Goal: Task Accomplishment & Management: Use online tool/utility

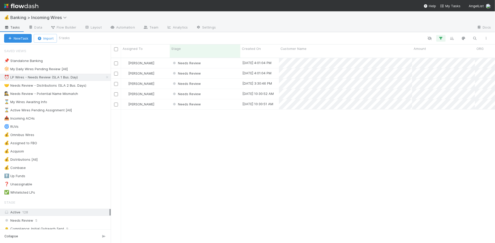
scroll to position [0, 0]
click at [227, 58] on div "Needs Review" at bounding box center [205, 63] width 71 height 10
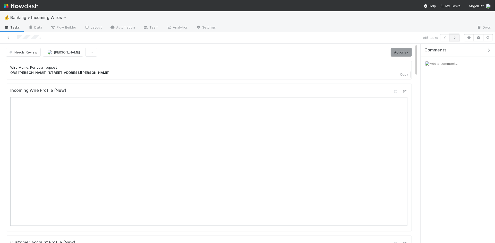
click at [455, 39] on icon "button" at bounding box center [454, 37] width 5 height 3
click at [456, 39] on icon "button" at bounding box center [454, 37] width 5 height 3
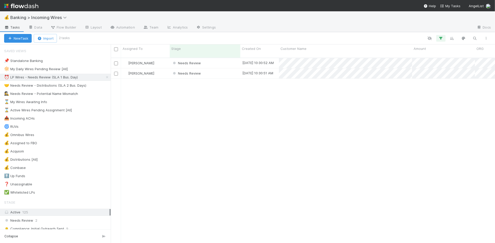
scroll to position [190, 384]
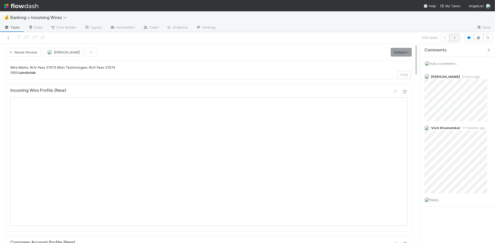
click at [455, 38] on icon "button" at bounding box center [454, 37] width 5 height 3
drag, startPoint x: 438, startPoint y: 198, endPoint x: 439, endPoint y: 201, distance: 2.9
click at [438, 198] on span "Reply..." at bounding box center [435, 200] width 11 height 4
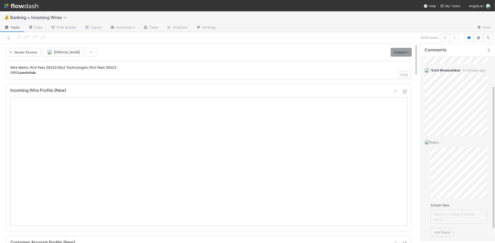
scroll to position [58, 0]
click at [445, 228] on button "Add Reply" at bounding box center [442, 232] width 23 height 9
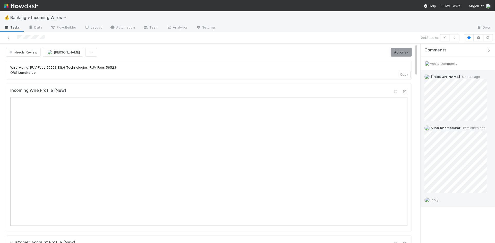
scroll to position [0, 0]
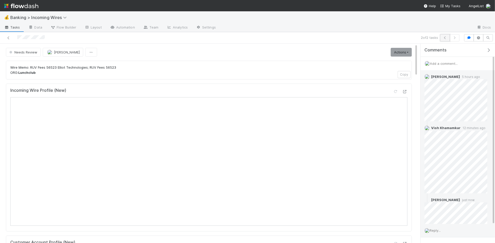
click at [443, 38] on icon "button" at bounding box center [445, 37] width 5 height 3
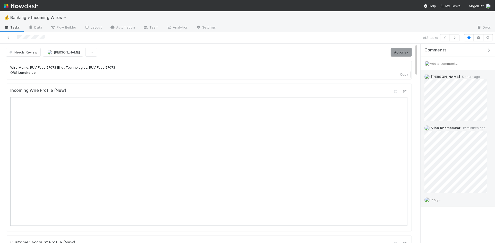
click at [435, 200] on span "Reply..." at bounding box center [435, 200] width 11 height 4
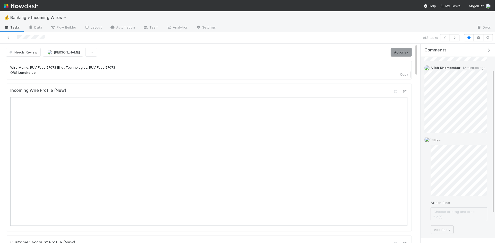
scroll to position [76, 0]
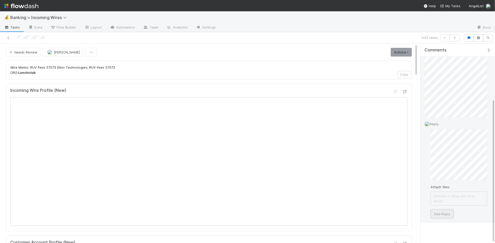
click at [442, 210] on button "Add Reply" at bounding box center [442, 214] width 23 height 9
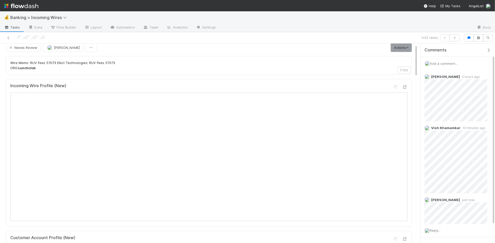
scroll to position [0, 0]
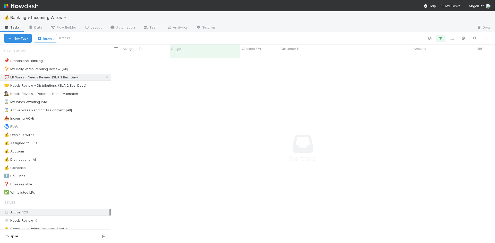
scroll to position [0, 0]
click at [71, 87] on div "🤝 Needs Review - Distributions (SLA 2 Bus. Days)" at bounding box center [45, 85] width 82 height 6
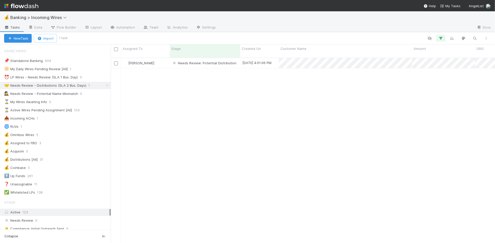
scroll to position [190, 384]
click at [164, 62] on div "[PERSON_NAME]" at bounding box center [145, 63] width 49 height 10
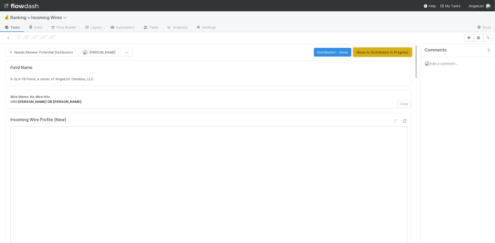
click at [372, 54] on button "Move to Distribution In Progress" at bounding box center [382, 52] width 58 height 9
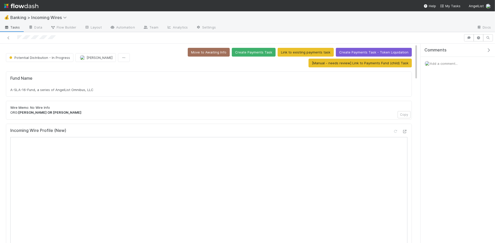
click at [109, 91] on div "A-SLA-16-Fund, a series of AngelList Omnibus, LLC" at bounding box center [208, 89] width 397 height 5
copy div "A-SLA-16-Fund, a series of AngelList Omnibus, LLC"
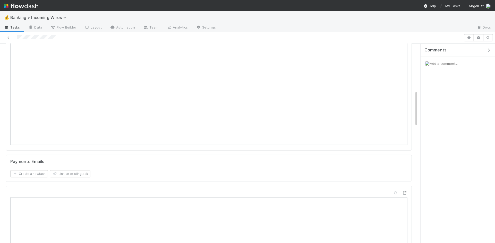
scroll to position [280, 0]
click at [84, 164] on button "Link an existing task" at bounding box center [70, 167] width 40 height 7
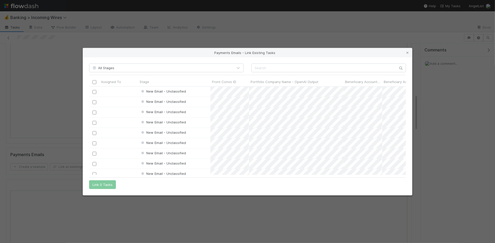
scroll to position [88, 317]
paste input "cnv_q1btimf"
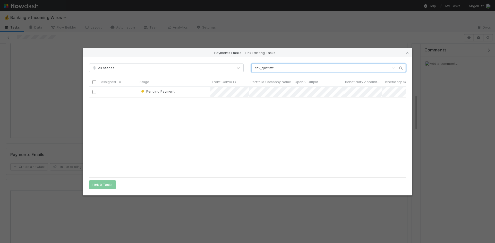
type input "cnv_q1btimf"
click at [93, 92] on input "checkbox" at bounding box center [94, 92] width 4 height 4
click at [95, 186] on button "Link 1 Task" at bounding box center [101, 185] width 24 height 9
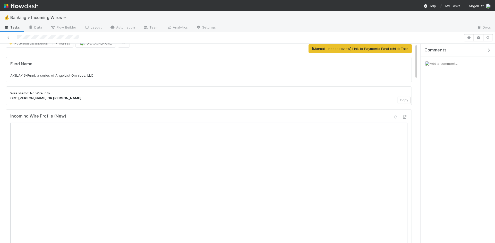
scroll to position [0, 0]
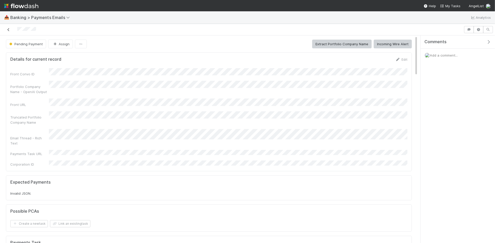
click at [8, 28] on link at bounding box center [8, 29] width 5 height 5
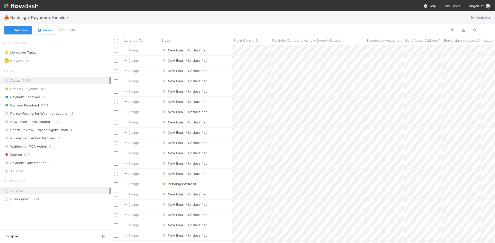
scroll to position [198, 384]
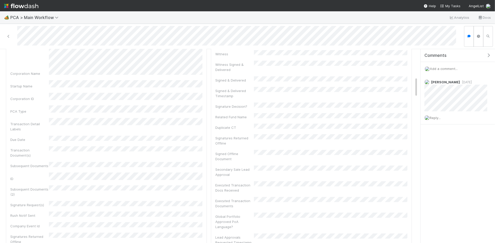
scroll to position [266, 0]
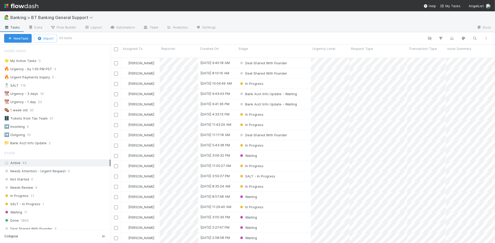
scroll to position [190, 384]
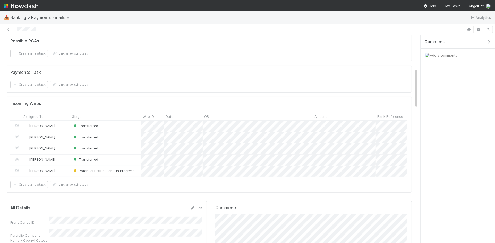
scroll to position [179, 0]
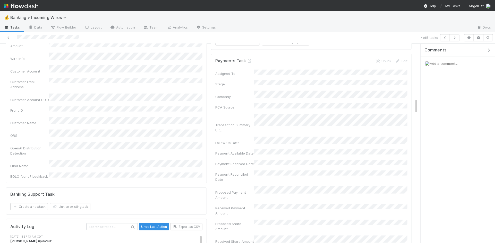
scroll to position [701, 0]
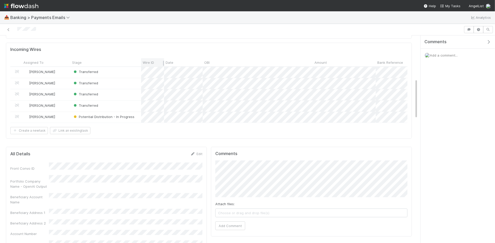
scroll to position [230, 0]
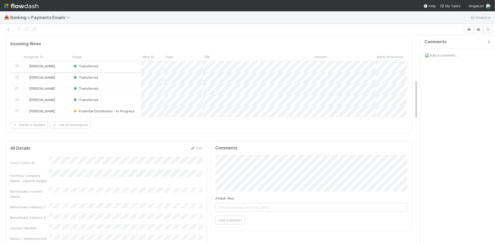
click at [120, 61] on div "Transferred" at bounding box center [106, 66] width 71 height 11
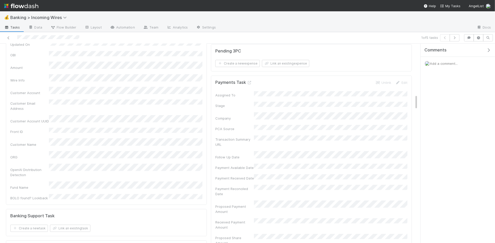
scroll to position [629, 0]
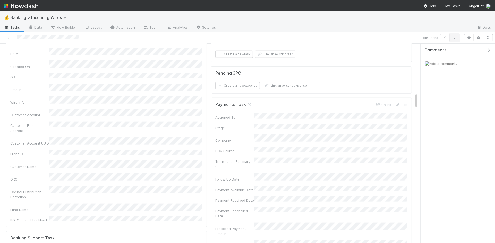
click at [458, 38] on button "button" at bounding box center [455, 37] width 10 height 7
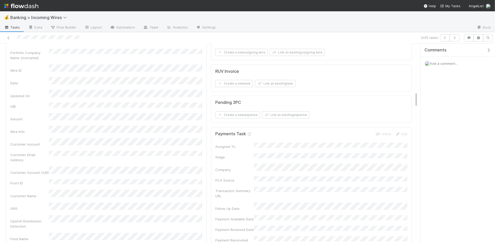
scroll to position [630, 0]
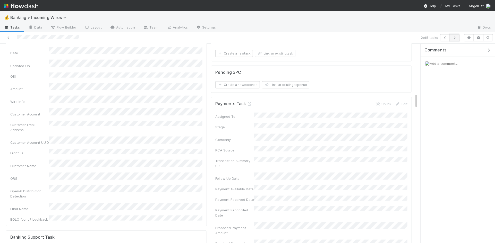
click at [455, 36] on icon "button" at bounding box center [454, 37] width 5 height 3
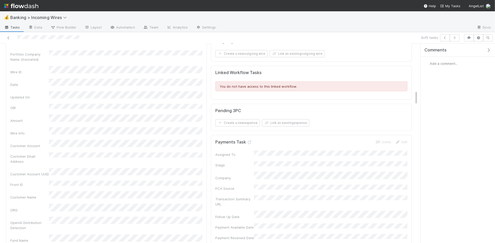
scroll to position [632, 0]
click at [453, 39] on icon "button" at bounding box center [454, 37] width 5 height 3
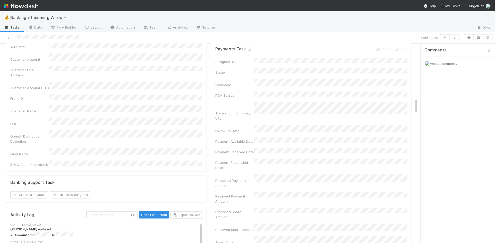
scroll to position [715, 0]
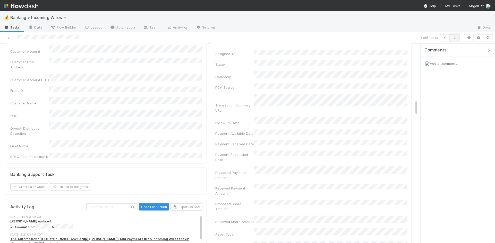
click at [454, 37] on icon "button" at bounding box center [454, 37] width 5 height 3
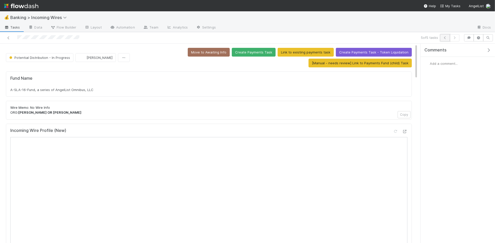
click at [443, 39] on icon "button" at bounding box center [445, 37] width 5 height 3
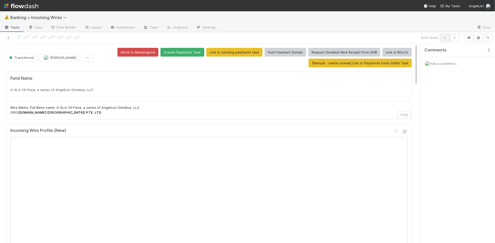
click at [441, 39] on button "button" at bounding box center [445, 37] width 10 height 7
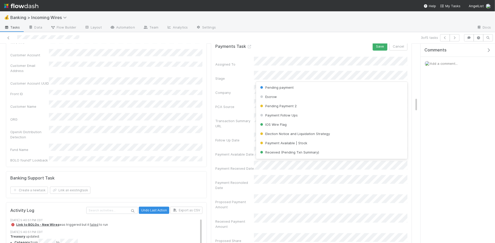
scroll to position [121, 0]
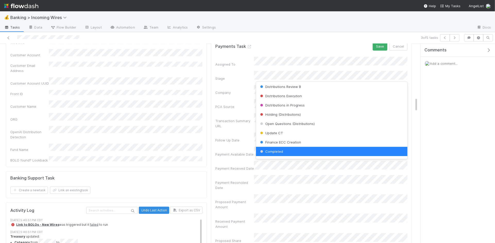
click at [233, 78] on div "Stage" at bounding box center [234, 78] width 39 height 5
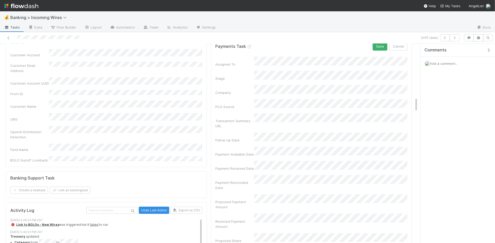
drag, startPoint x: 459, startPoint y: 92, endPoint x: 455, endPoint y: 92, distance: 3.6
click at [459, 93] on div "Comments Add a comment..." at bounding box center [458, 70] width 74 height 52
click at [401, 47] on button "Cancel" at bounding box center [398, 46] width 18 height 9
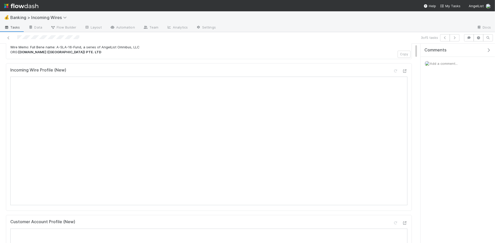
scroll to position [0, 0]
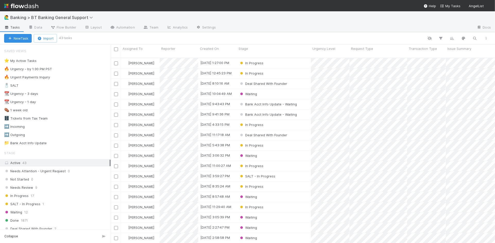
scroll to position [190, 384]
click at [25, 60] on div "⭐ My Active Tasks" at bounding box center [20, 61] width 32 height 6
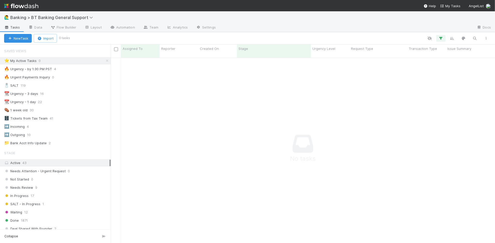
scroll to position [190, 384]
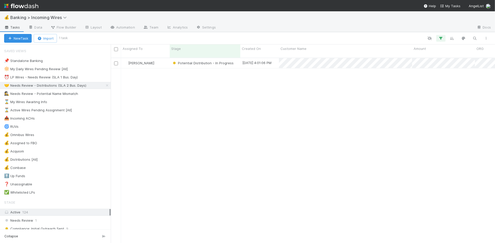
scroll to position [0, 0]
click at [53, 78] on div "⏰ LP Wires - Needs Review (SLA 1 Bus. Day)" at bounding box center [41, 77] width 74 height 6
click at [218, 58] on div "Needs Review" at bounding box center [205, 63] width 71 height 10
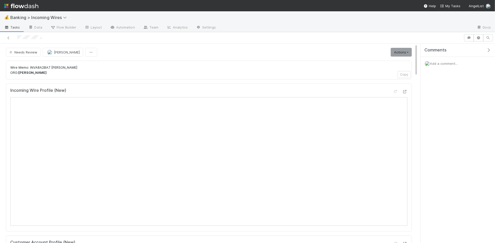
scroll to position [0, 0]
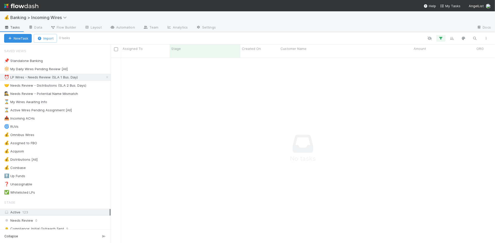
scroll to position [0, 0]
click at [107, 77] on icon at bounding box center [107, 77] width 5 height 3
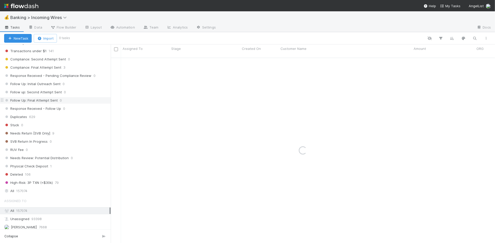
scroll to position [288, 0]
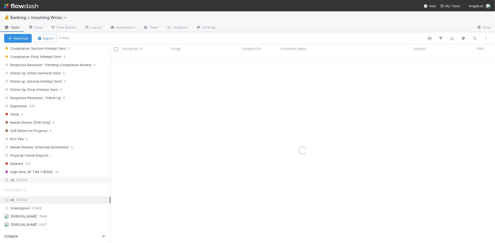
click at [47, 181] on div "All 157074" at bounding box center [56, 180] width 105 height 6
click at [473, 38] on icon "button" at bounding box center [474, 38] width 5 height 5
click at [434, 27] on input ""An Liu"" at bounding box center [448, 30] width 52 height 6
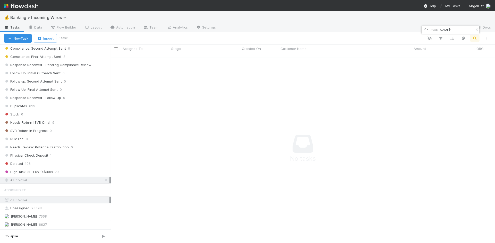
click at [434, 27] on input ""An Liu"" at bounding box center [448, 30] width 52 height 6
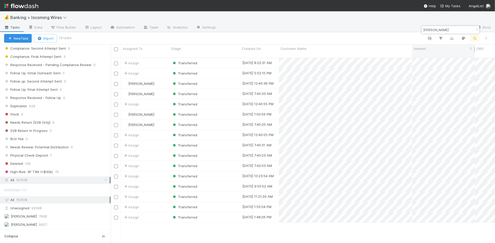
type input "An Liu"
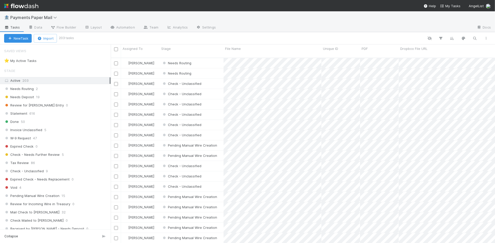
scroll to position [190, 384]
click at [50, 87] on div "Needs Routing 2" at bounding box center [57, 89] width 107 height 6
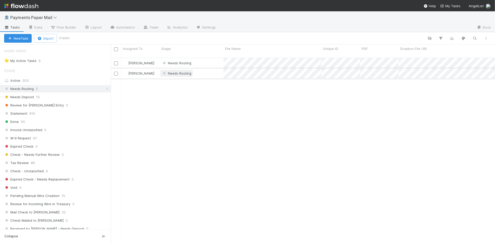
scroll to position [190, 384]
click at [210, 58] on div "Needs Routing" at bounding box center [192, 63] width 64 height 10
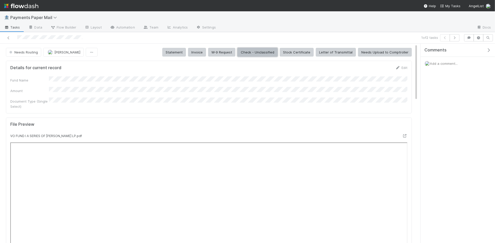
click at [252, 50] on button "Check - Unclassified" at bounding box center [258, 52] width 40 height 9
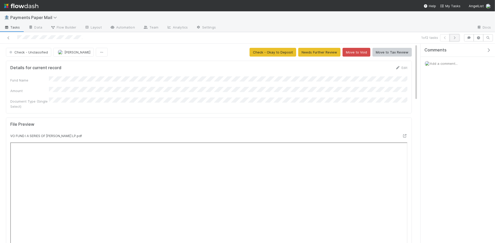
click at [455, 38] on icon "button" at bounding box center [454, 37] width 5 height 3
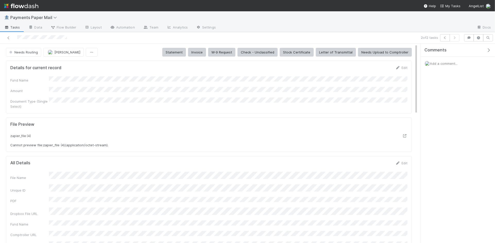
scroll to position [2, 0]
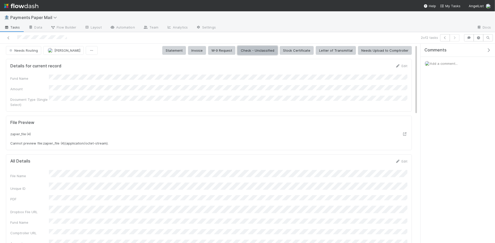
click at [265, 52] on button "Check - Unclassified" at bounding box center [258, 50] width 40 height 9
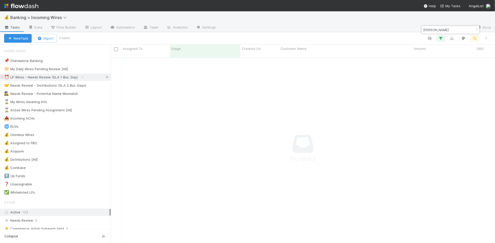
click at [106, 77] on icon at bounding box center [107, 77] width 5 height 3
click at [475, 29] on icon "button" at bounding box center [476, 29] width 5 height 3
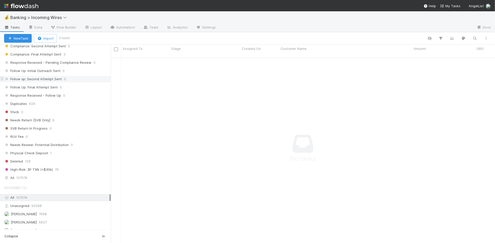
scroll to position [301, 0]
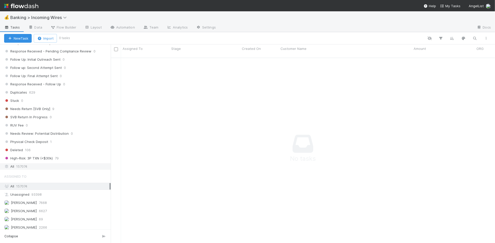
click at [22, 169] on span "157074" at bounding box center [21, 167] width 11 height 6
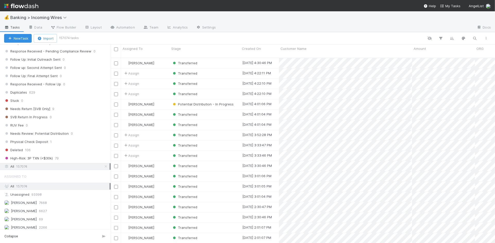
scroll to position [190, 384]
click at [476, 37] on icon "button" at bounding box center [474, 38] width 5 height 5
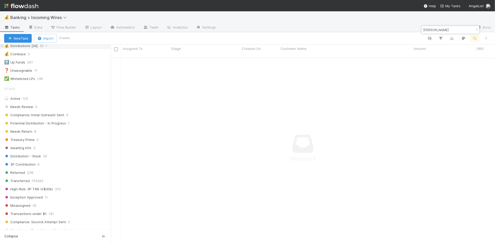
scroll to position [0, 0]
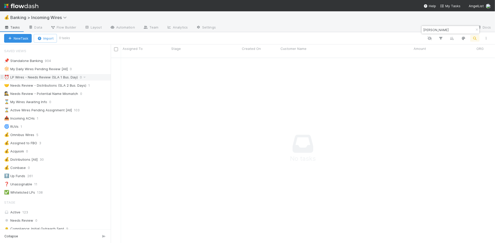
type input "bruce berg"
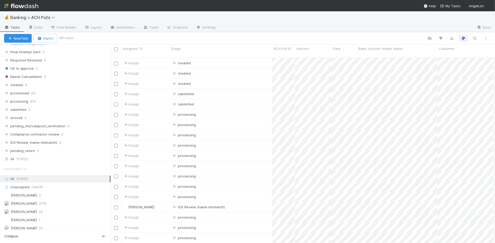
scroll to position [125, 0]
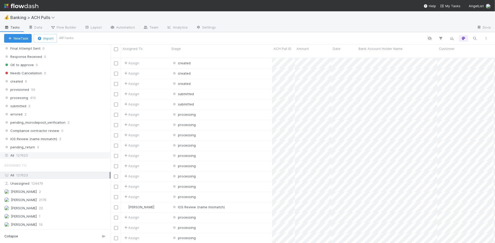
click at [47, 155] on div "All 127623" at bounding box center [56, 155] width 105 height 6
click at [477, 39] on icon "button" at bounding box center [474, 38] width 5 height 5
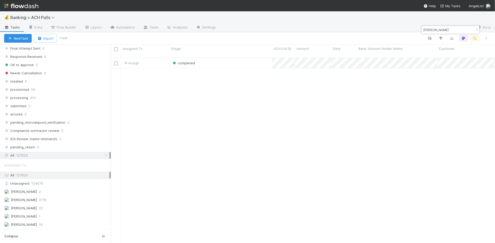
type input "[PERSON_NAME]"
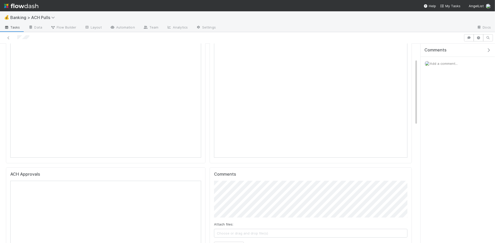
scroll to position [45, 0]
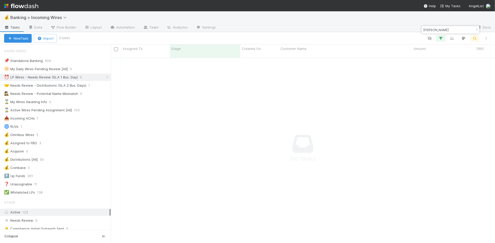
scroll to position [190, 384]
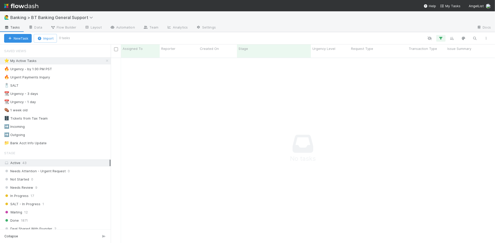
scroll to position [0, 0]
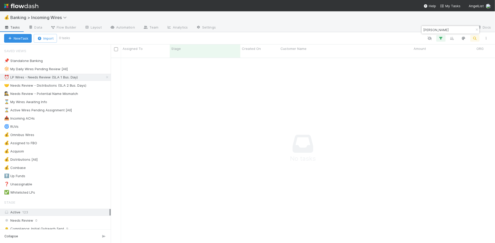
scroll to position [0, 0]
click at [476, 28] on icon "button" at bounding box center [476, 29] width 5 height 3
click at [38, 86] on div "🤝 Needs Review - Distributions (SLA 2 Bus. Days)" at bounding box center [45, 85] width 82 height 6
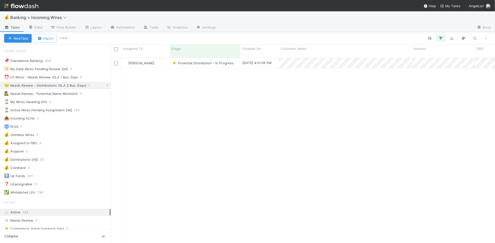
scroll to position [190, 384]
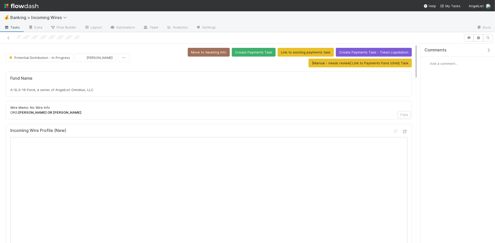
click at [60, 88] on span "A-SLA-16-Fund, a series of AngelList Omnibus, LLC" at bounding box center [51, 90] width 83 height 4
copy div "A-SLA-16-Fund, a series of AngelList Omnibus, LLC"
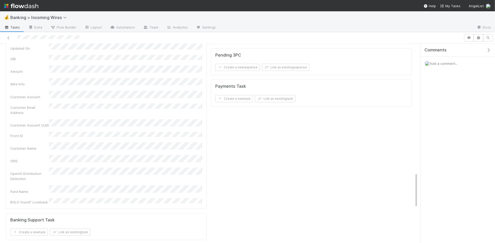
scroll to position [773, 0]
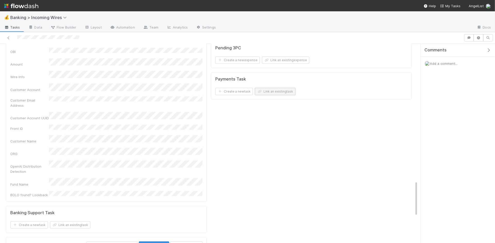
click at [287, 94] on button "Link an existing task" at bounding box center [275, 91] width 40 height 7
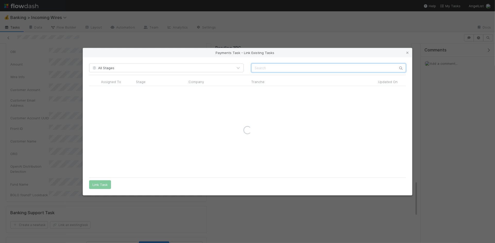
click at [329, 69] on input "text" at bounding box center [328, 68] width 155 height 9
paste input "A-SLA-16-Fund, a series of AngelList Omnibus, LLC"
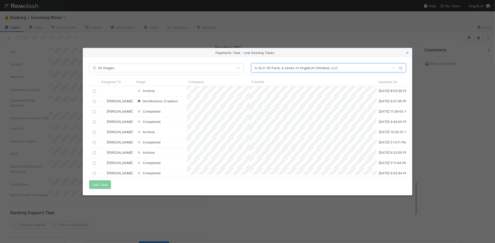
scroll to position [89, 317]
type input "A-SLA-16-Fund, a series of AngelList Omnibus, LLC"
drag, startPoint x: 95, startPoint y: 100, endPoint x: 87, endPoint y: 137, distance: 37.2
click at [95, 100] on input "radio" at bounding box center [94, 101] width 3 height 3
drag, startPoint x: 101, startPoint y: 187, endPoint x: 105, endPoint y: 187, distance: 4.7
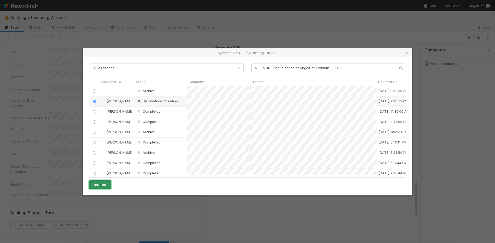
click at [101, 187] on button "Link Task" at bounding box center [100, 185] width 22 height 9
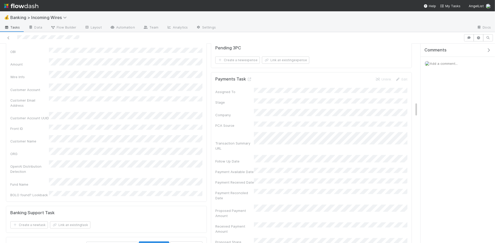
scroll to position [768, 0]
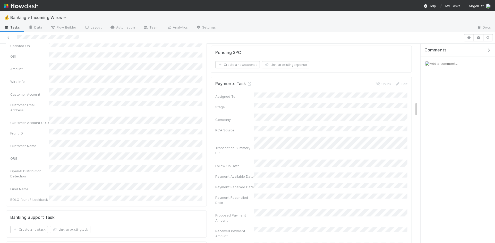
click at [466, 77] on div "Comments Add a comment..." at bounding box center [458, 70] width 74 height 52
click at [450, 62] on span "Add a comment..." at bounding box center [444, 64] width 28 height 4
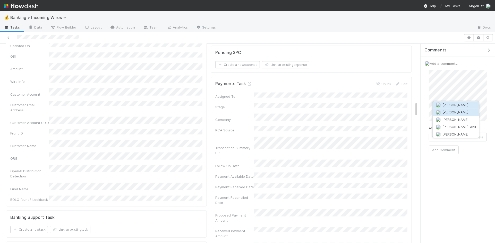
click at [450, 109] on button "Allison Donlevy" at bounding box center [456, 112] width 46 height 7
click at [438, 153] on button "Add Comment" at bounding box center [444, 150] width 30 height 9
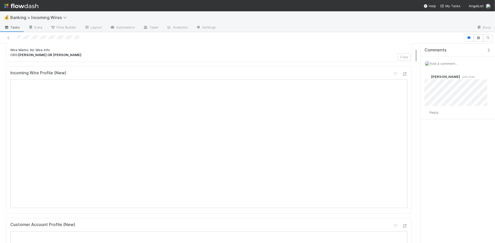
scroll to position [57, 0]
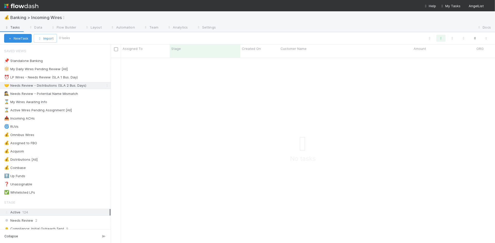
scroll to position [190, 384]
click at [26, 79] on div "⏰ LP Wires - Needs Review (SLA 1 Bus. Day)" at bounding box center [41, 77] width 74 height 6
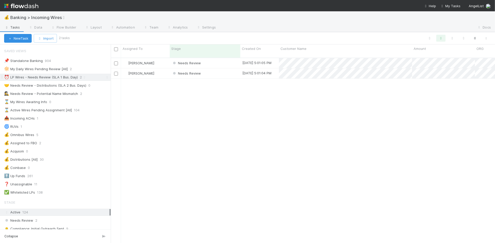
scroll to position [190, 384]
click at [211, 60] on div "Needs Review" at bounding box center [205, 63] width 71 height 10
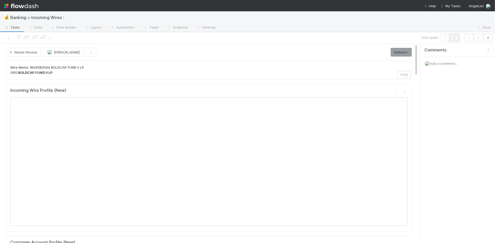
click at [454, 38] on icon "button" at bounding box center [454, 37] width 5 height 3
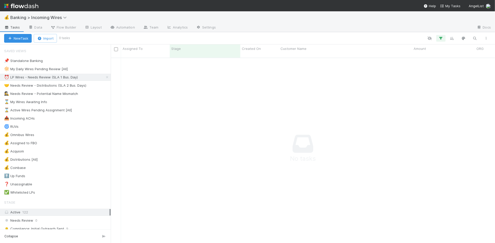
scroll to position [190, 384]
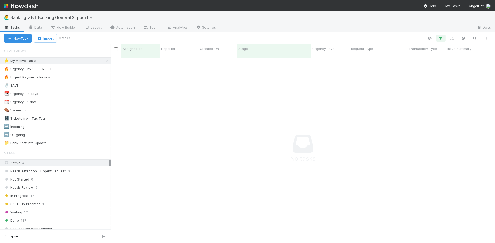
scroll to position [190, 384]
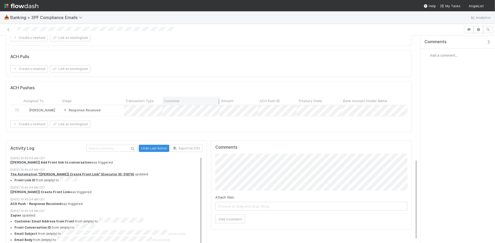
scroll to position [314, 0]
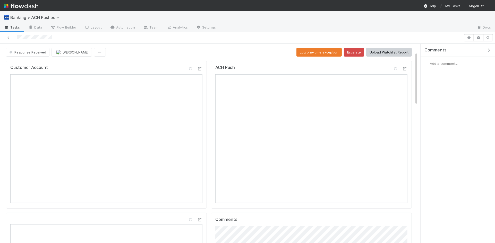
scroll to position [31, 0]
